Goal: Task Accomplishment & Management: Manage account settings

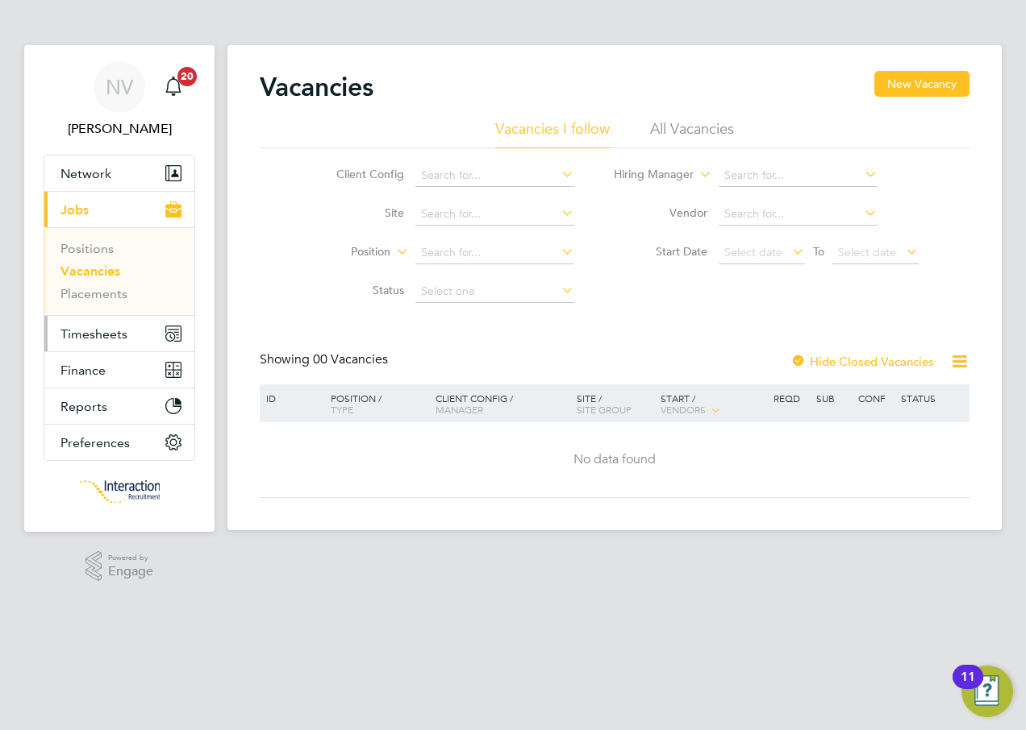
click at [78, 331] on span "Timesheets" at bounding box center [93, 334] width 67 height 15
click at [81, 334] on span "Timesheets" at bounding box center [93, 334] width 67 height 15
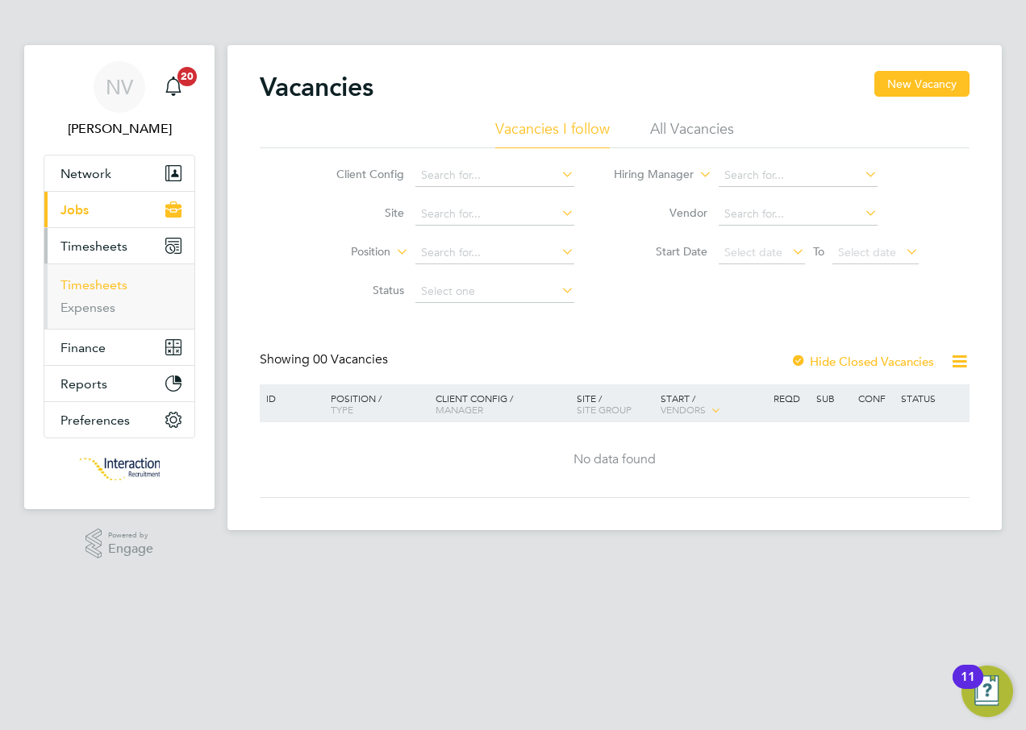
click at [101, 289] on link "Timesheets" at bounding box center [93, 284] width 67 height 15
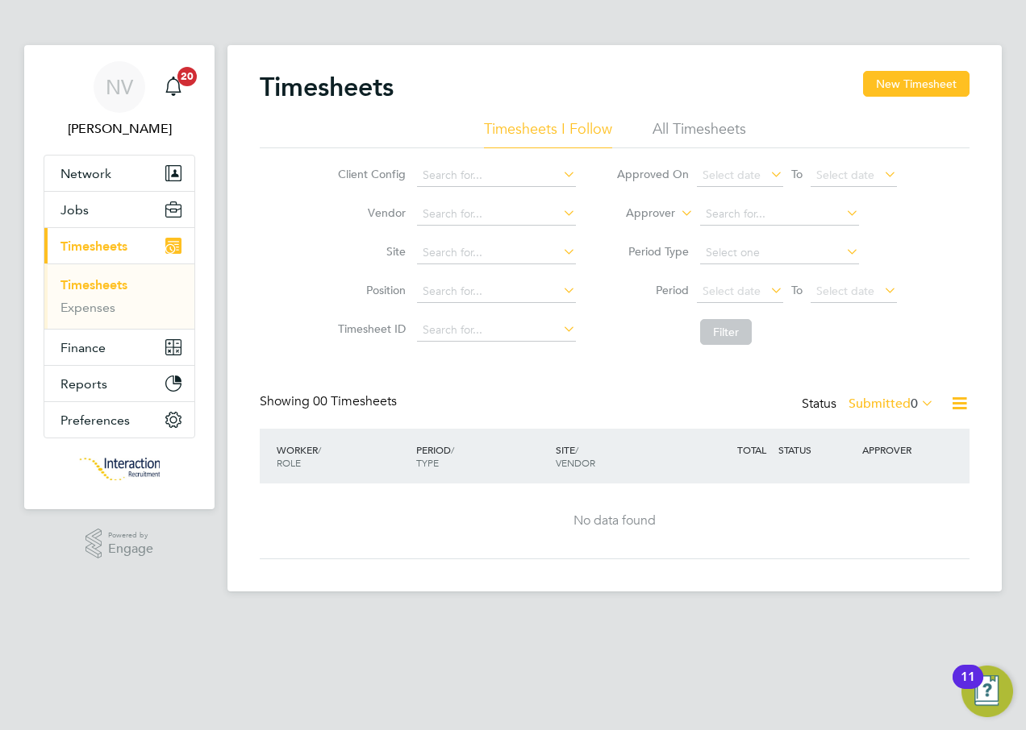
click at [949, 403] on icon at bounding box center [959, 403] width 20 height 20
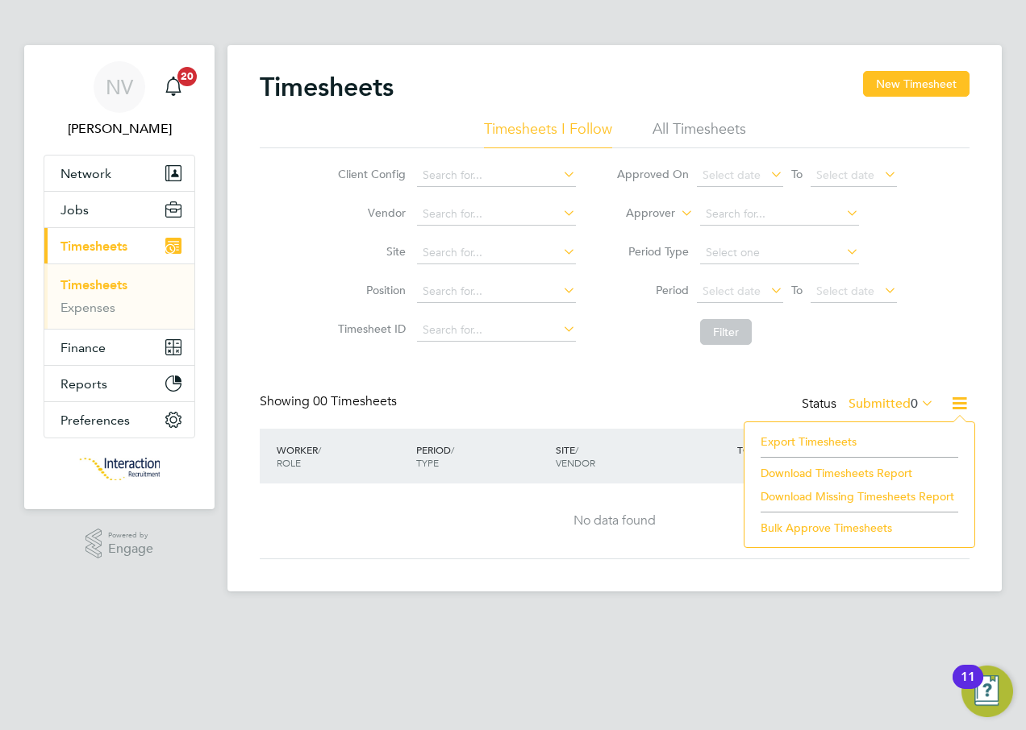
click at [794, 443] on li "Export Timesheets" at bounding box center [859, 442] width 214 height 23
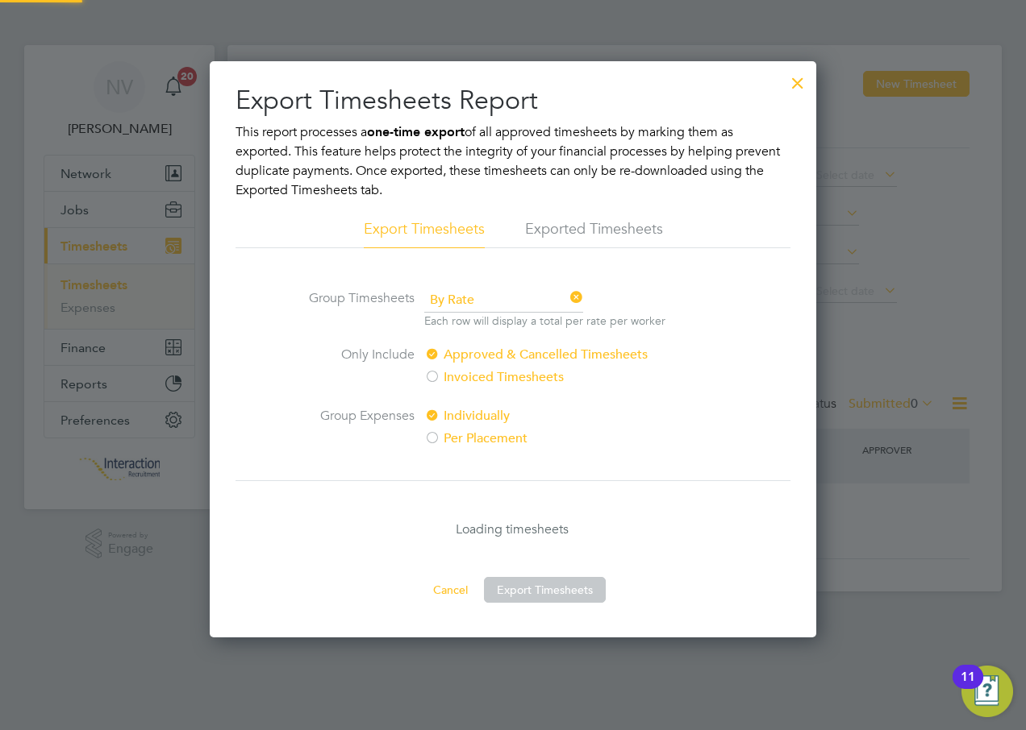
scroll to position [8, 8]
click at [526, 593] on button "Export Timesheets" at bounding box center [545, 590] width 122 height 26
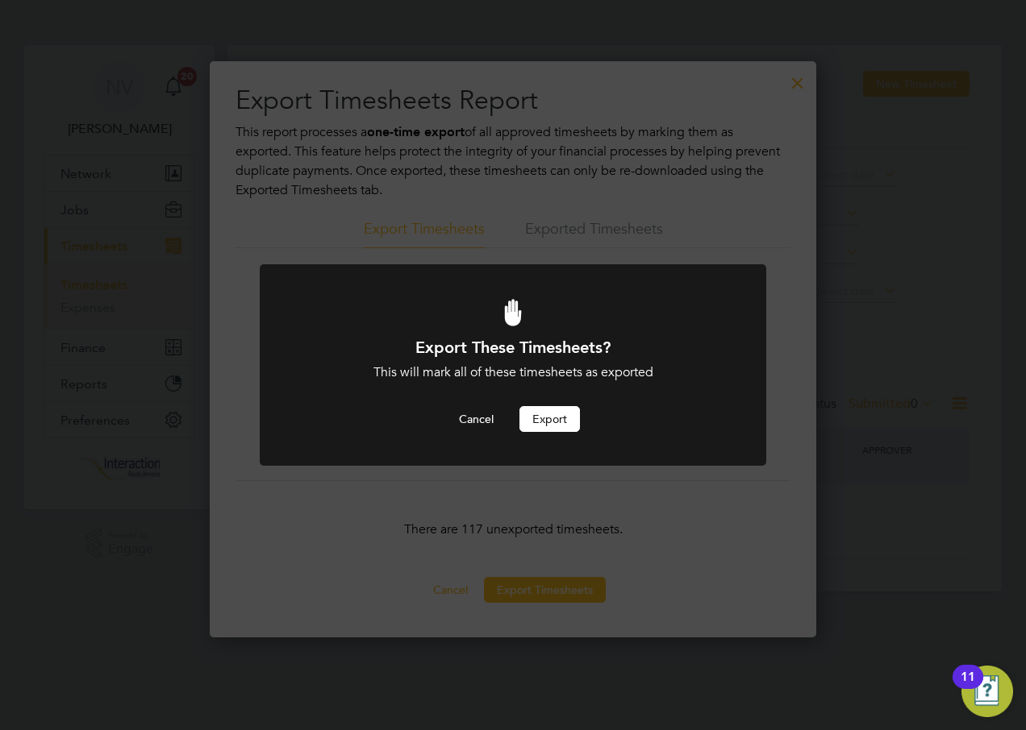
click at [547, 419] on button "Export" at bounding box center [549, 419] width 60 height 26
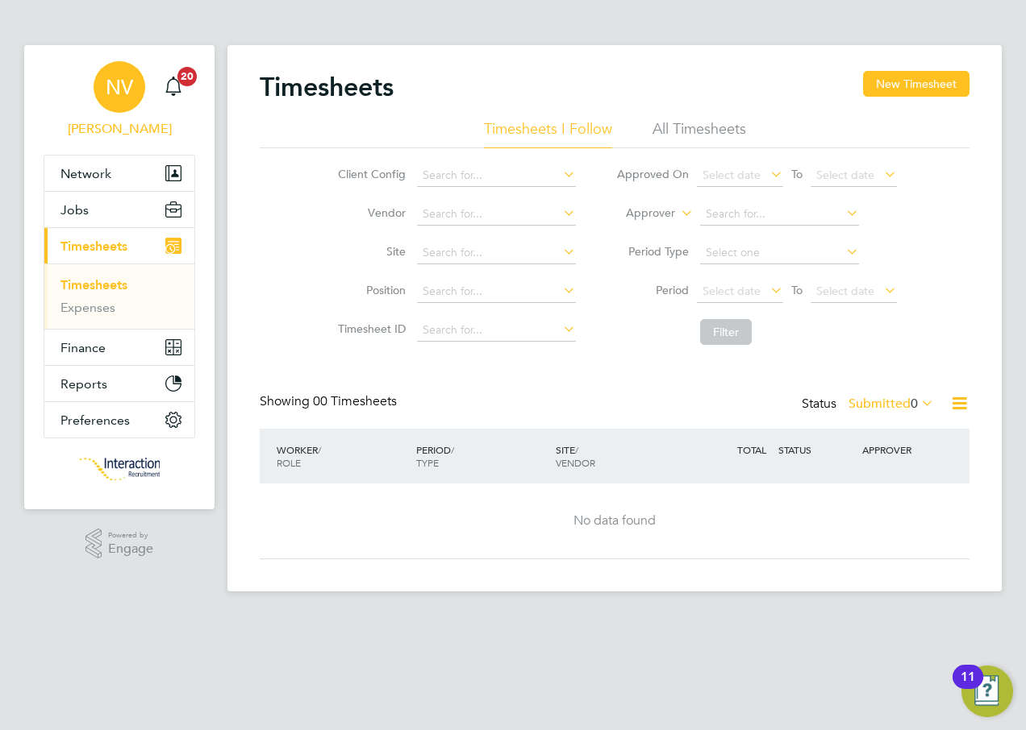
click at [142, 96] on div "NV" at bounding box center [120, 87] width 52 height 52
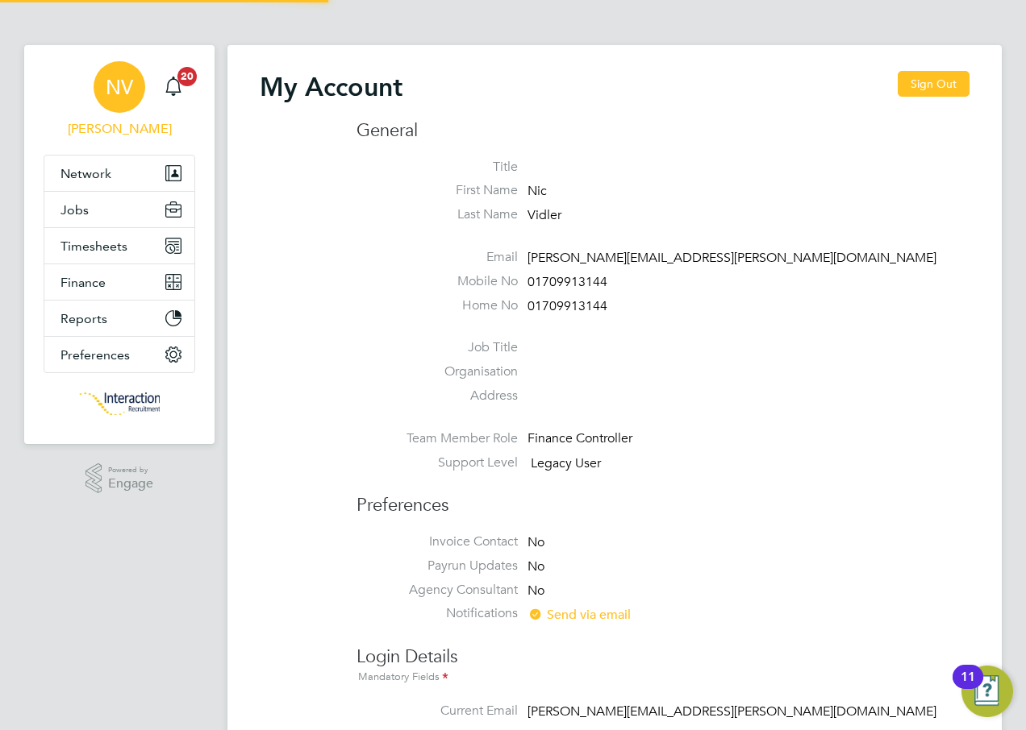
type input "[PERSON_NAME][EMAIL_ADDRESS][PERSON_NAME][DOMAIN_NAME]"
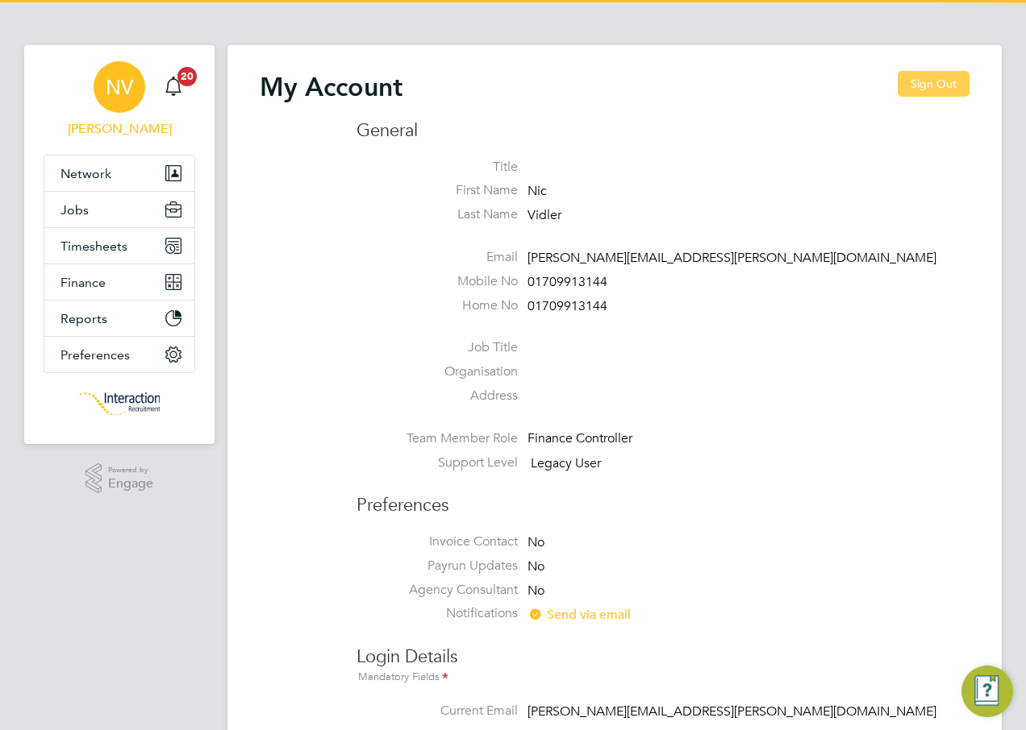
click at [921, 87] on button "Sign Out" at bounding box center [933, 84] width 72 height 26
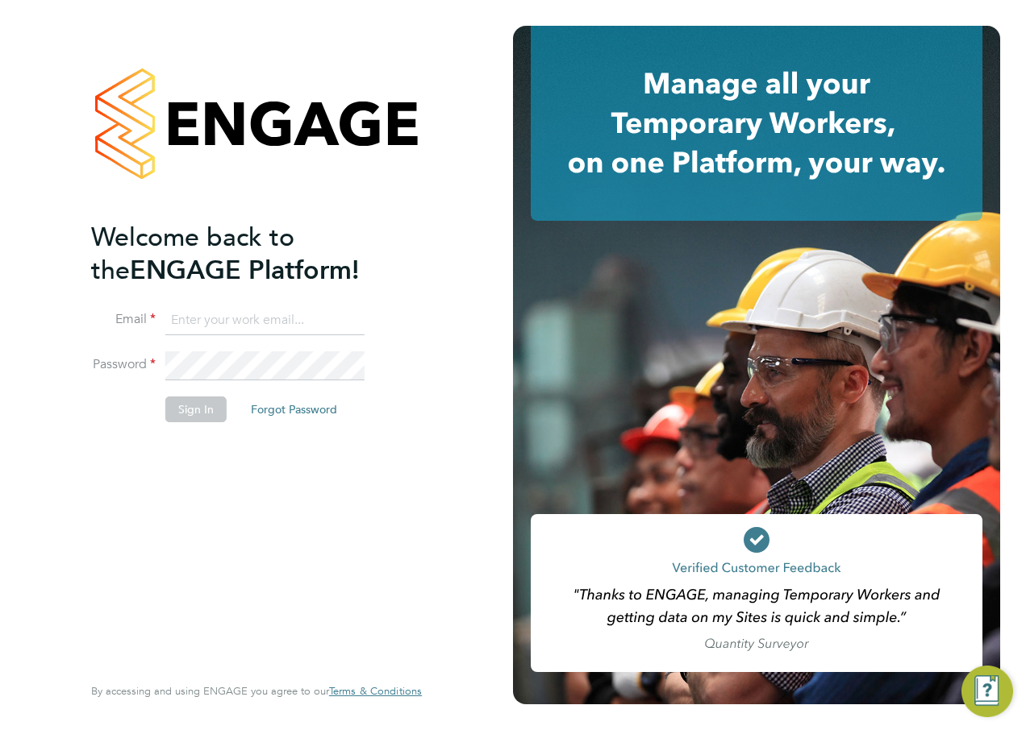
type input "[PERSON_NAME][EMAIL_ADDRESS][PERSON_NAME][DOMAIN_NAME]"
